Goal: Task Accomplishment & Management: Use online tool/utility

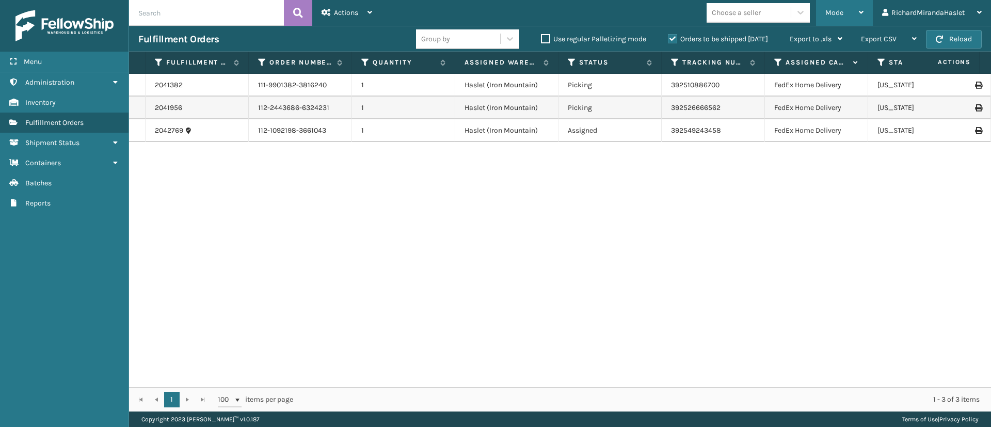
click at [855, 7] on div "Mode" at bounding box center [845, 13] width 38 height 26
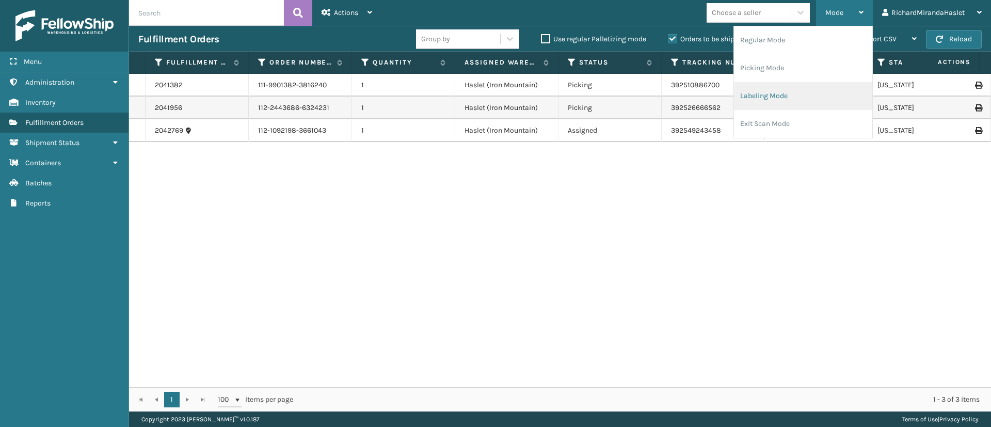
click at [820, 92] on li "Labeling Mode" at bounding box center [803, 96] width 138 height 28
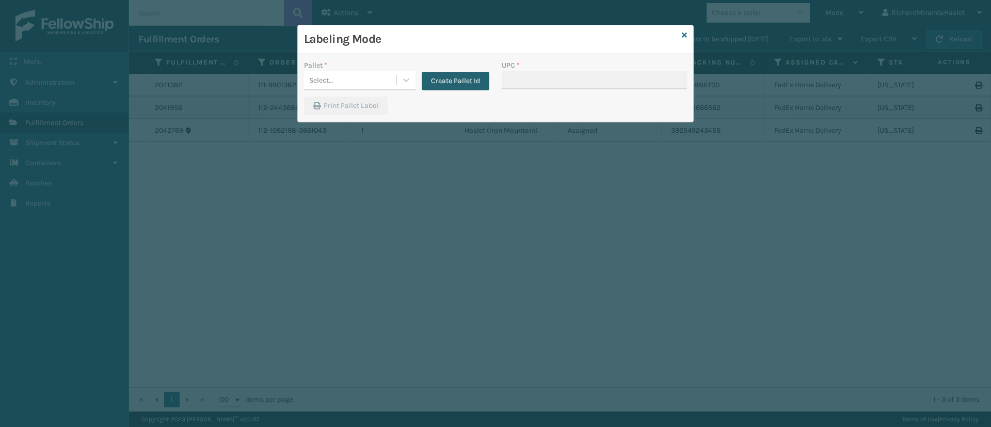
click at [467, 78] on button "Create Pallet Id" at bounding box center [456, 81] width 68 height 19
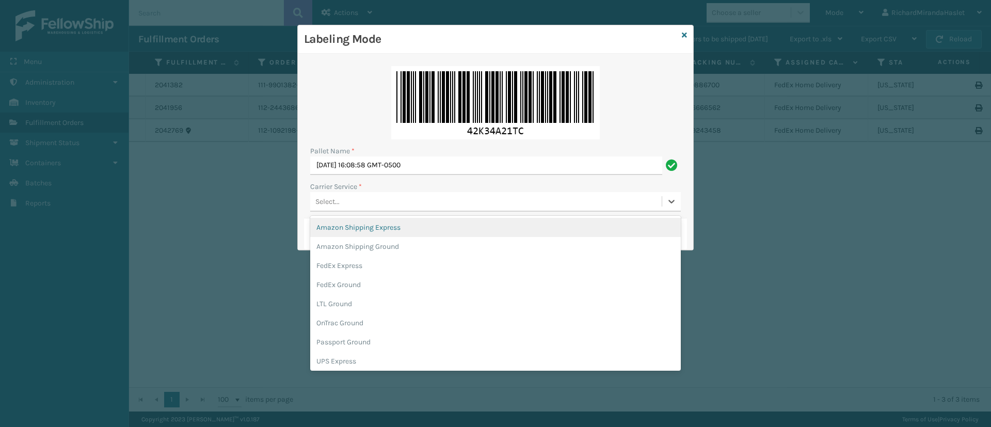
click at [388, 208] on div "Select..." at bounding box center [486, 201] width 352 height 17
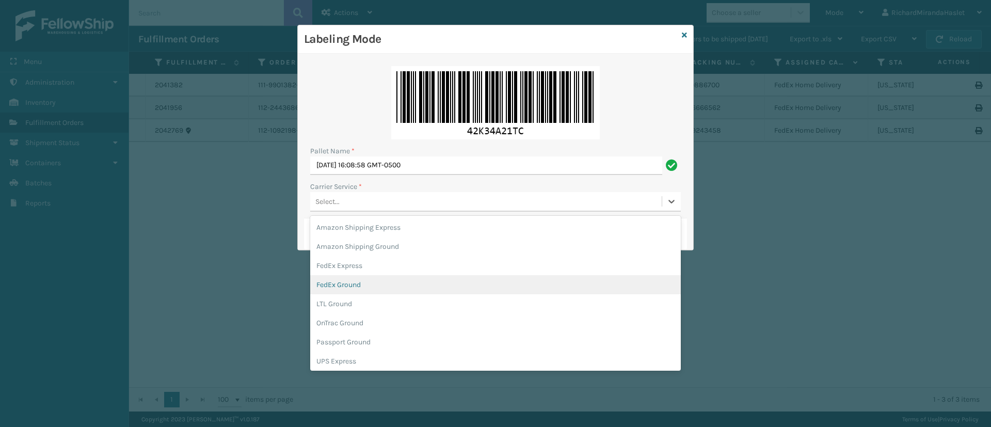
click at [403, 280] on div "FedEx Ground" at bounding box center [495, 284] width 371 height 19
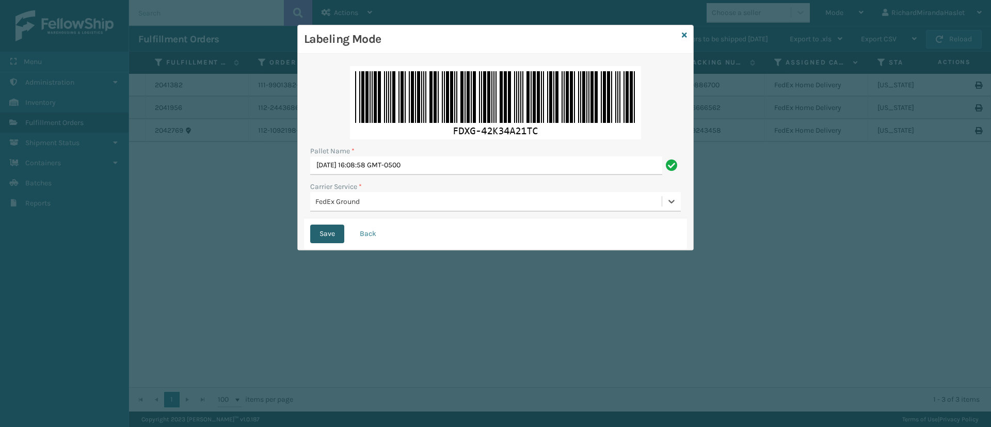
click at [315, 228] on button "Save" at bounding box center [327, 234] width 34 height 19
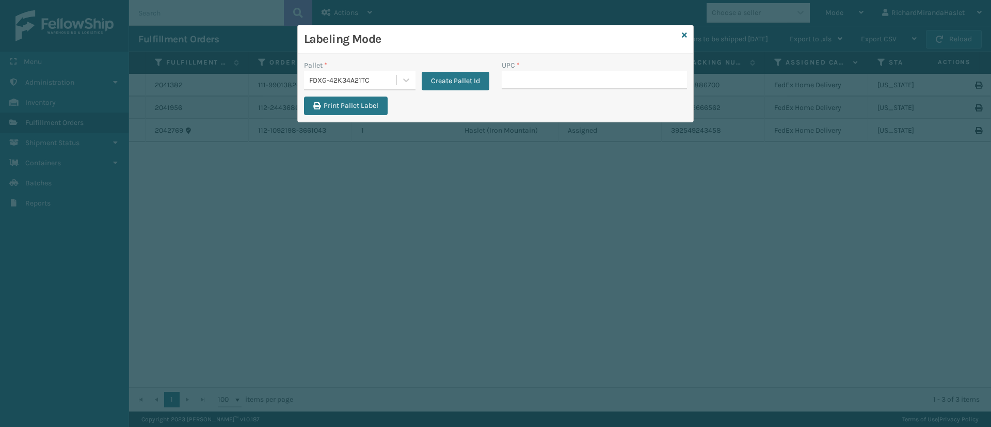
click at [505, 77] on input "UPC *" at bounding box center [594, 80] width 185 height 19
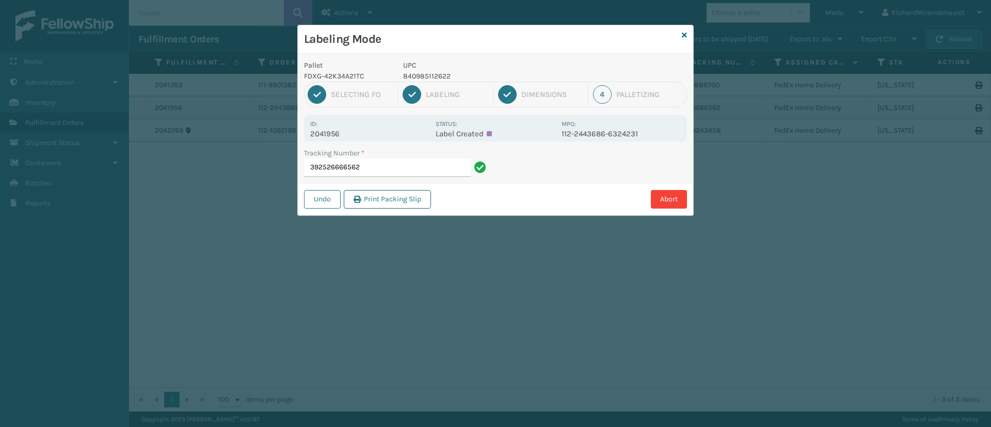
click at [406, 199] on button "Print Packing Slip" at bounding box center [387, 199] width 87 height 19
click at [767, 375] on div "Labeling Mode Pallet FDXG-42K34A21TC UPC 840985112622 1 Selecting FO 2 Labeling…" at bounding box center [495, 213] width 991 height 427
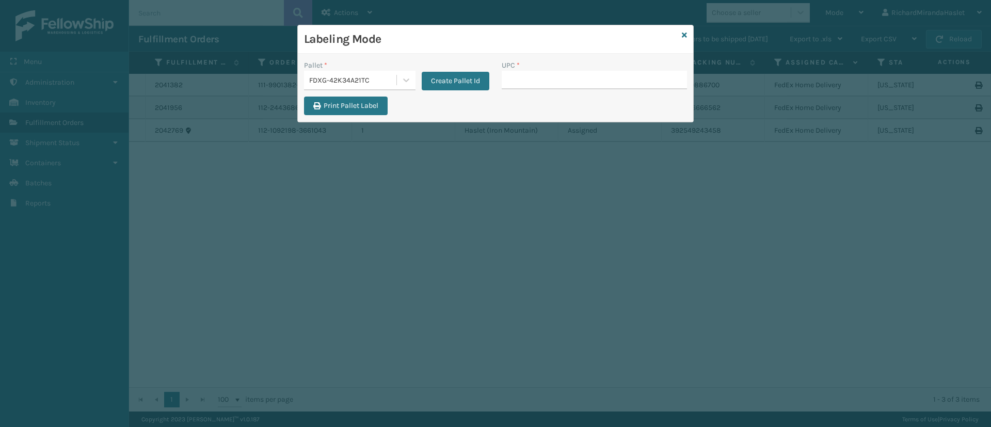
click at [631, 76] on input "UPC *" at bounding box center [594, 80] width 185 height 19
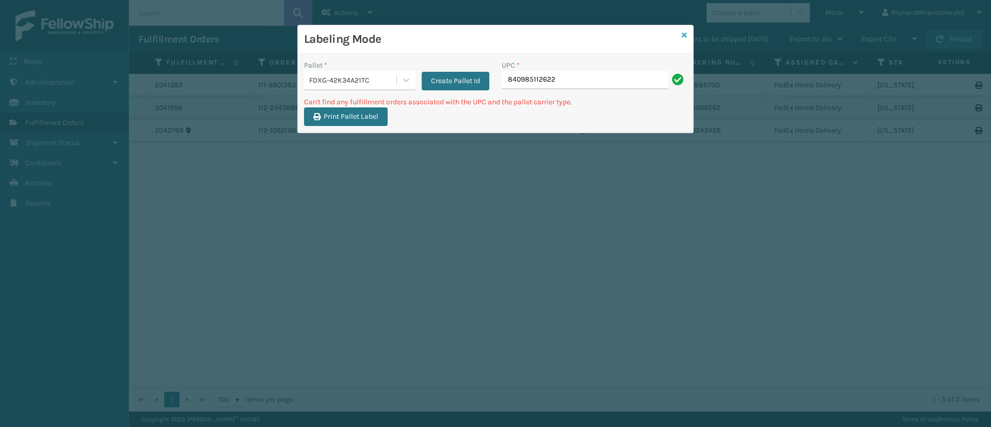
click at [687, 35] on icon at bounding box center [684, 34] width 5 height 7
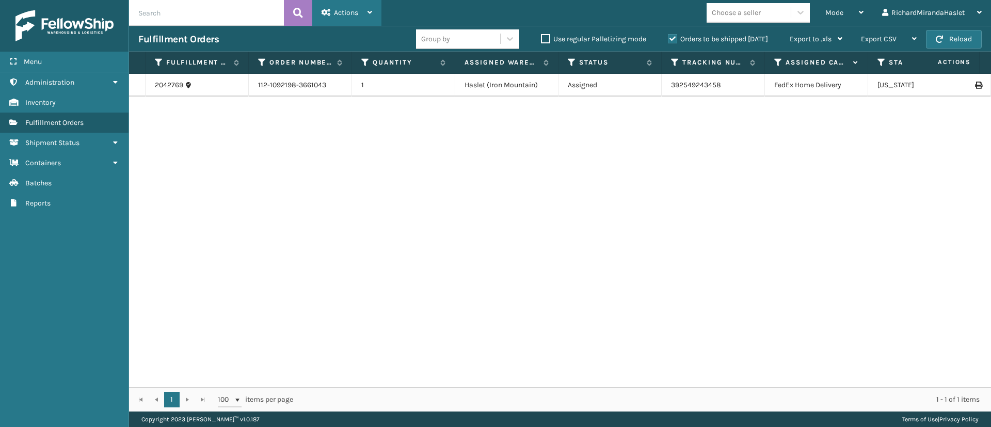
click at [349, 21] on div "Actions" at bounding box center [347, 13] width 51 height 26
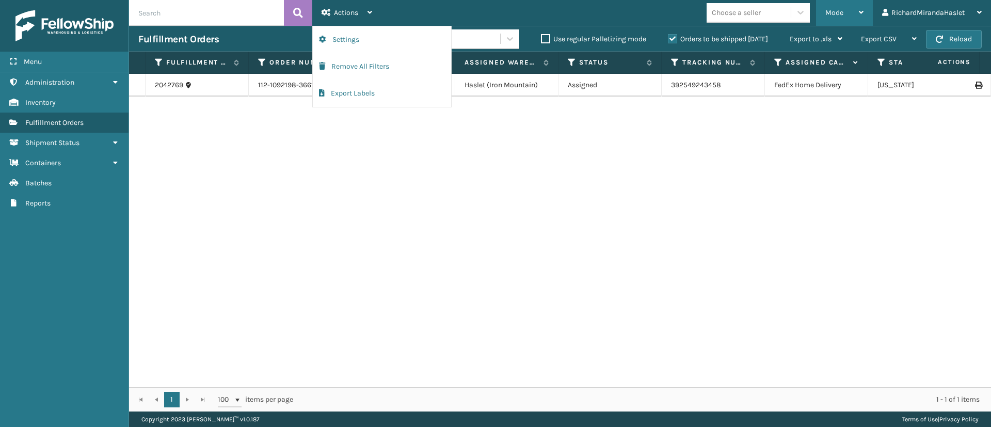
click at [824, 14] on div "Mode Regular Mode Picking Mode Labeling Mode Exit Scan Mode" at bounding box center [844, 13] width 57 height 26
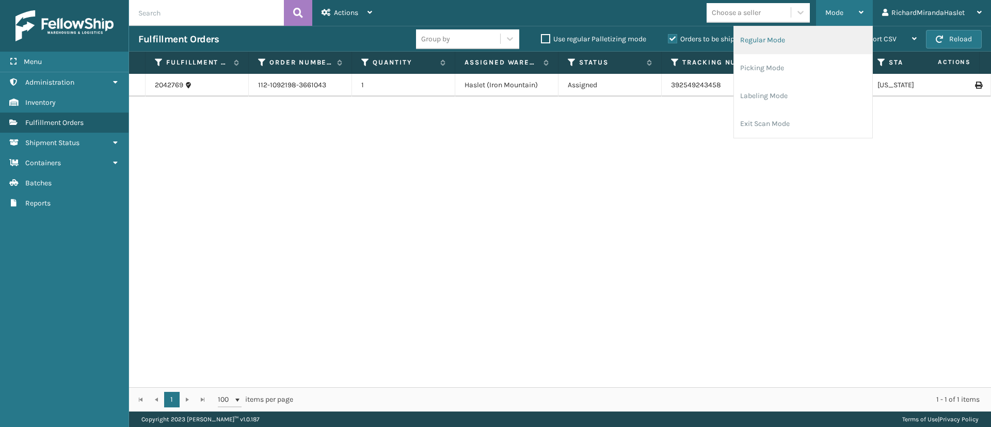
click at [794, 39] on li "Regular Mode" at bounding box center [803, 40] width 138 height 28
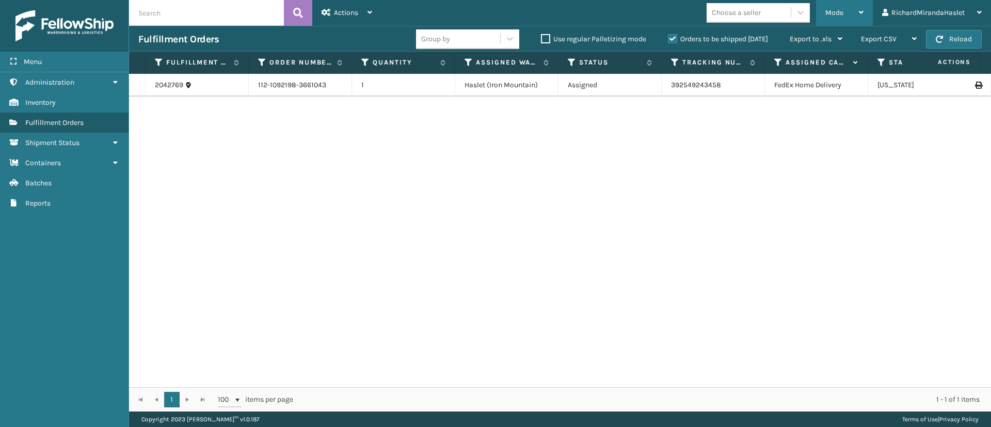
click at [834, 16] on span "Mode" at bounding box center [835, 12] width 18 height 9
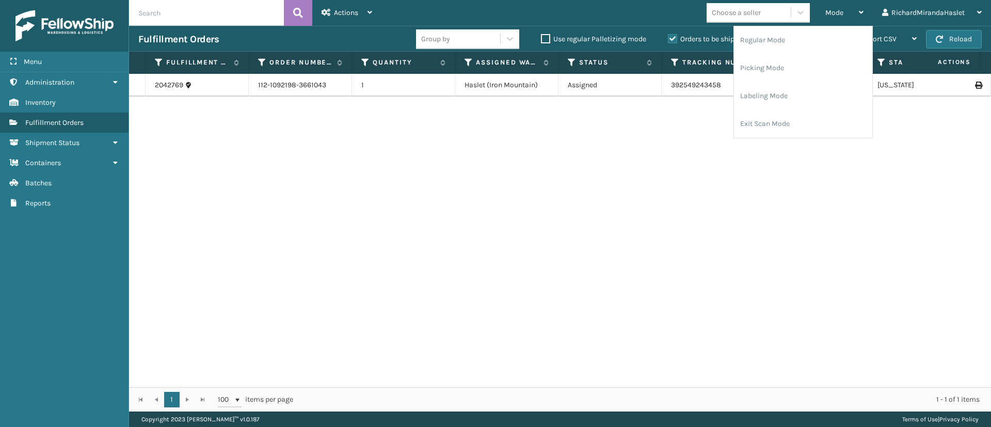
drag, startPoint x: 869, startPoint y: 1, endPoint x: 438, endPoint y: -87, distance: 440.0
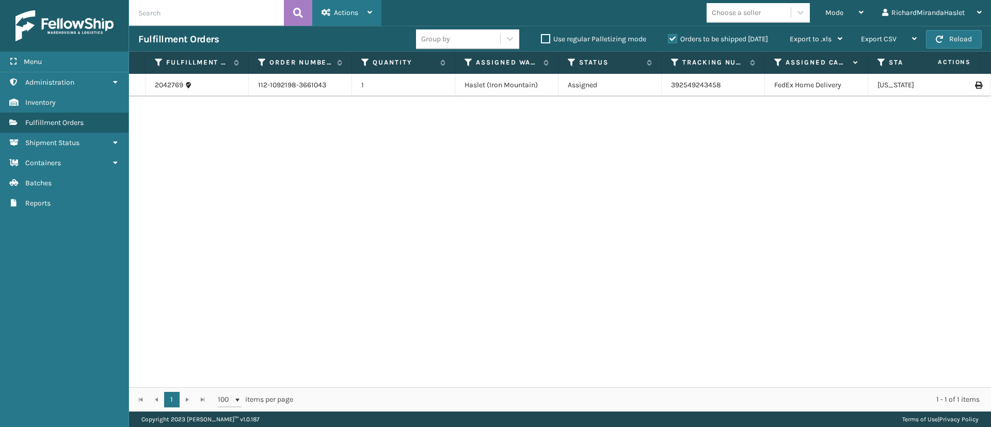
click at [346, 13] on span "Actions" at bounding box center [346, 12] width 24 height 9
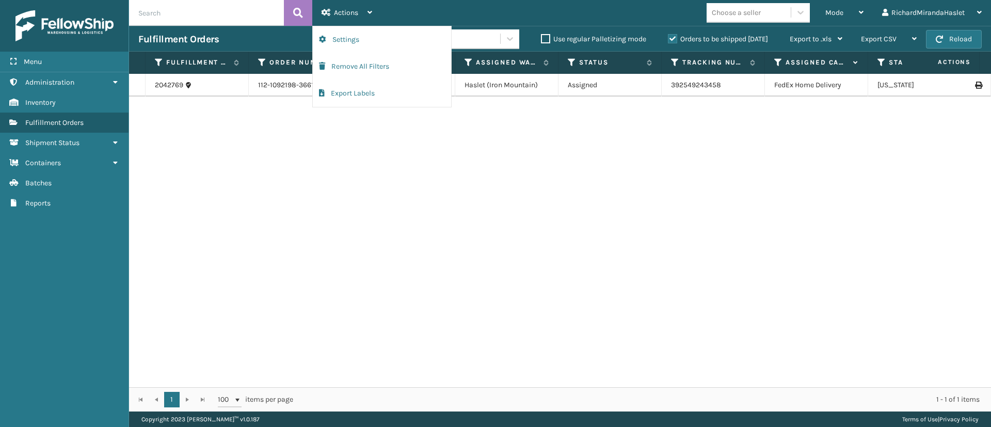
click at [561, 13] on div "Mode Regular Mode Picking Mode Labeling Mode Exit Scan Mode Choose a seller Ric…" at bounding box center [687, 13] width 610 height 26
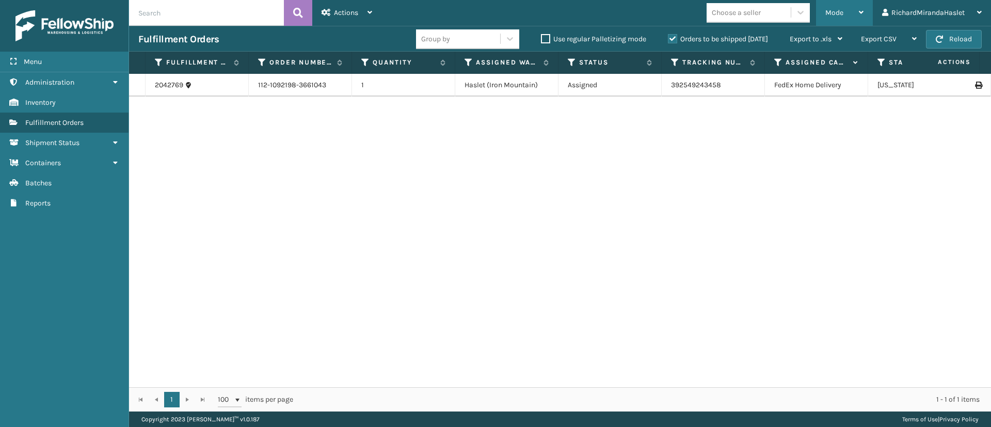
click at [835, 19] on div "Mode" at bounding box center [845, 13] width 38 height 26
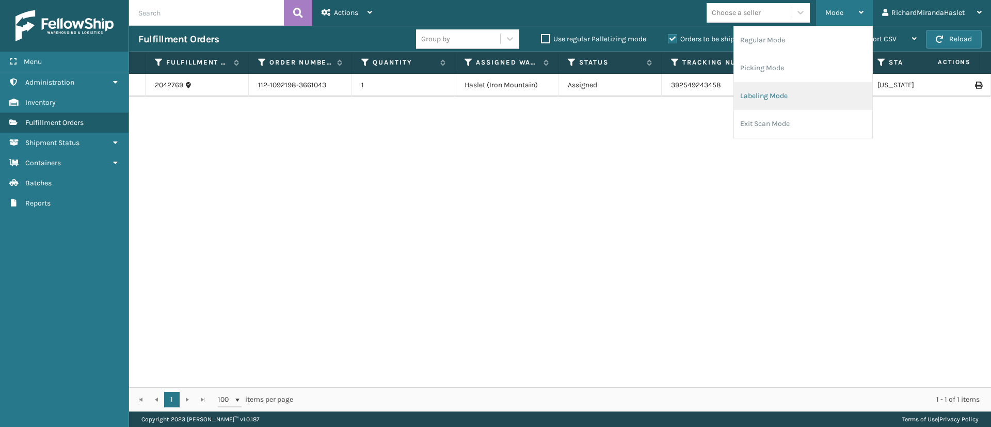
click at [772, 90] on li "Labeling Mode" at bounding box center [803, 96] width 138 height 28
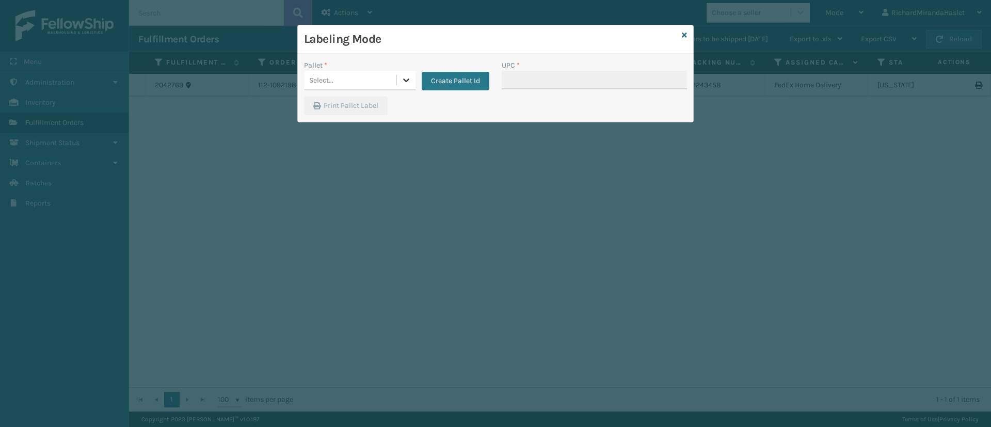
click at [412, 79] on div at bounding box center [406, 80] width 19 height 19
click at [375, 108] on div "FDXG-42K34A21TC" at bounding box center [360, 106] width 112 height 19
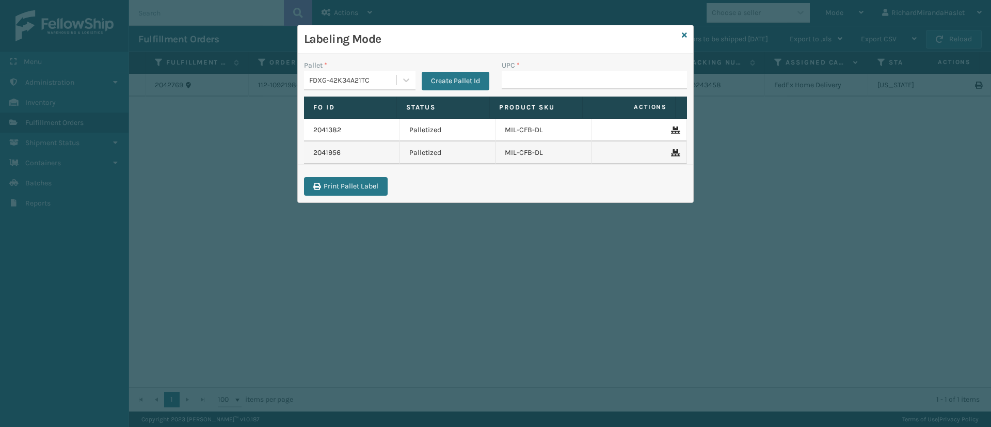
click at [671, 129] on icon at bounding box center [674, 129] width 6 height 7
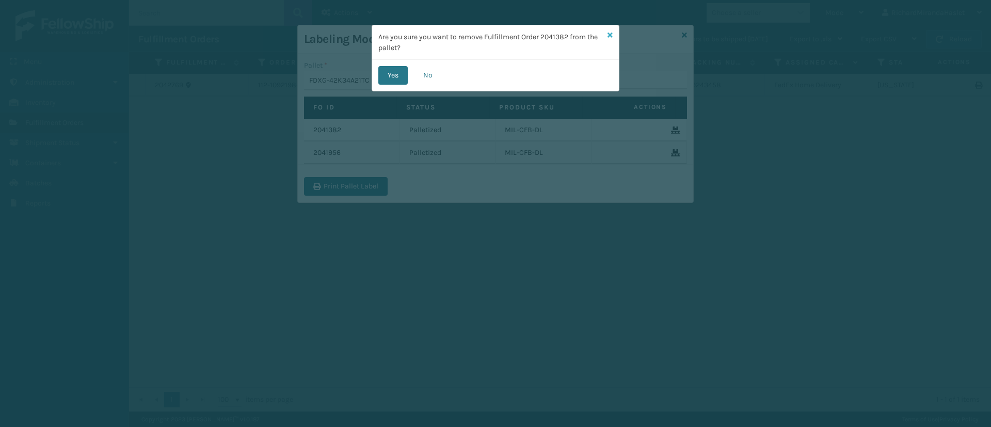
click at [610, 34] on icon at bounding box center [610, 34] width 5 height 7
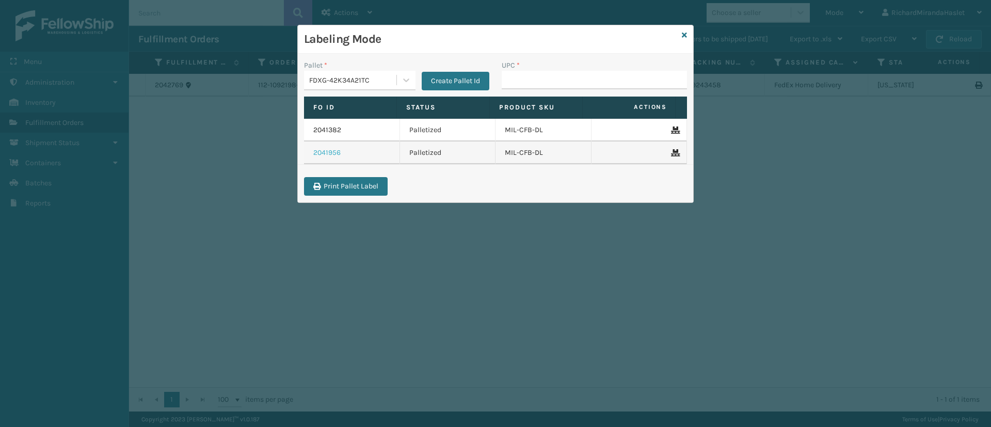
click at [333, 150] on link "2041956" at bounding box center [326, 153] width 27 height 10
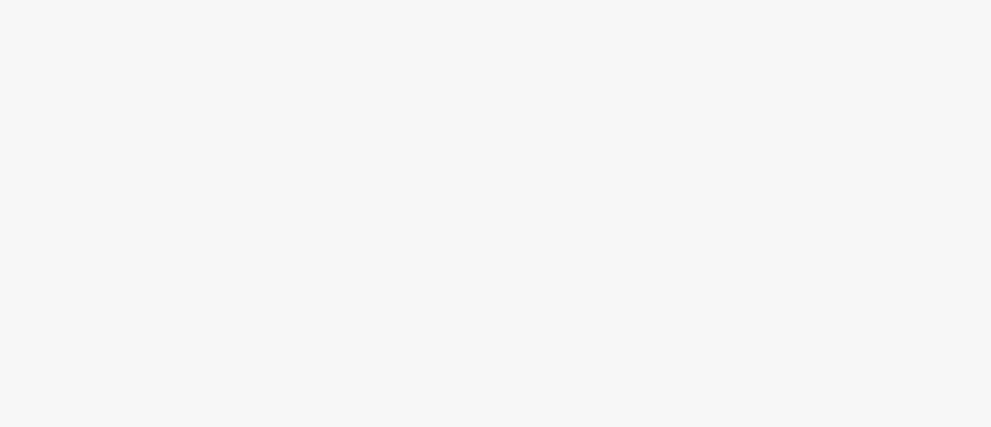
click at [254, 22] on body at bounding box center [495, 213] width 991 height 427
